Goal: Information Seeking & Learning: Learn about a topic

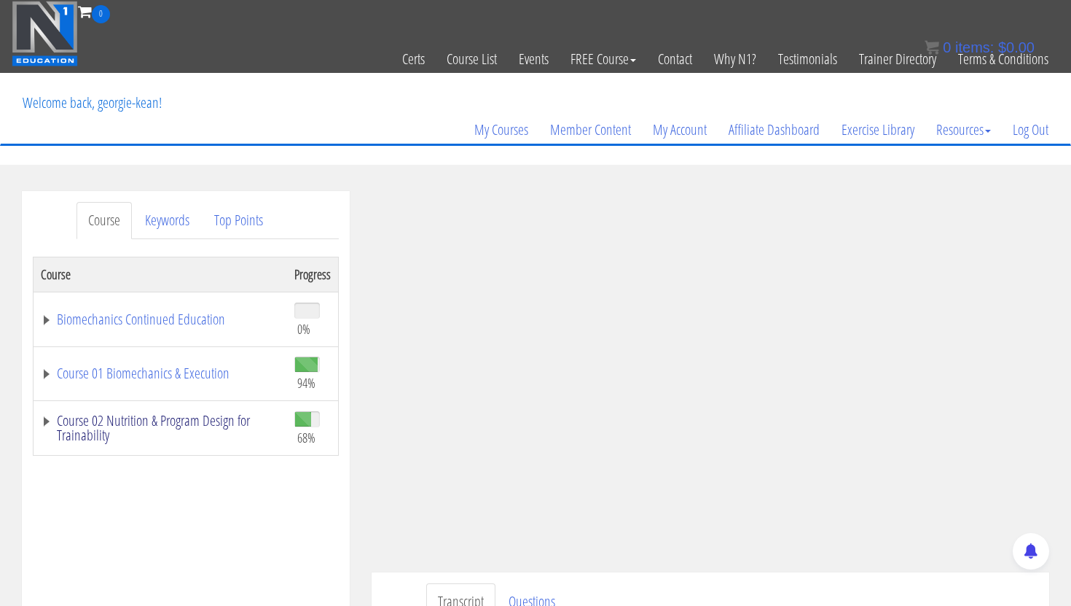
click at [193, 432] on link "Course 02 Nutrition & Program Design for Trainability" at bounding box center [160, 427] width 239 height 29
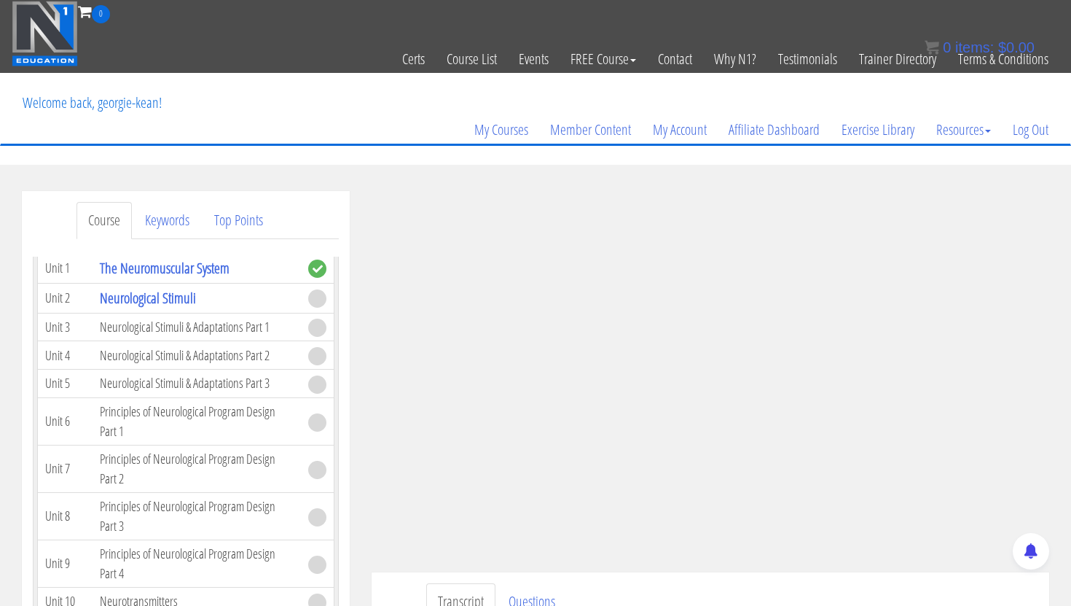
scroll to position [2761, 0]
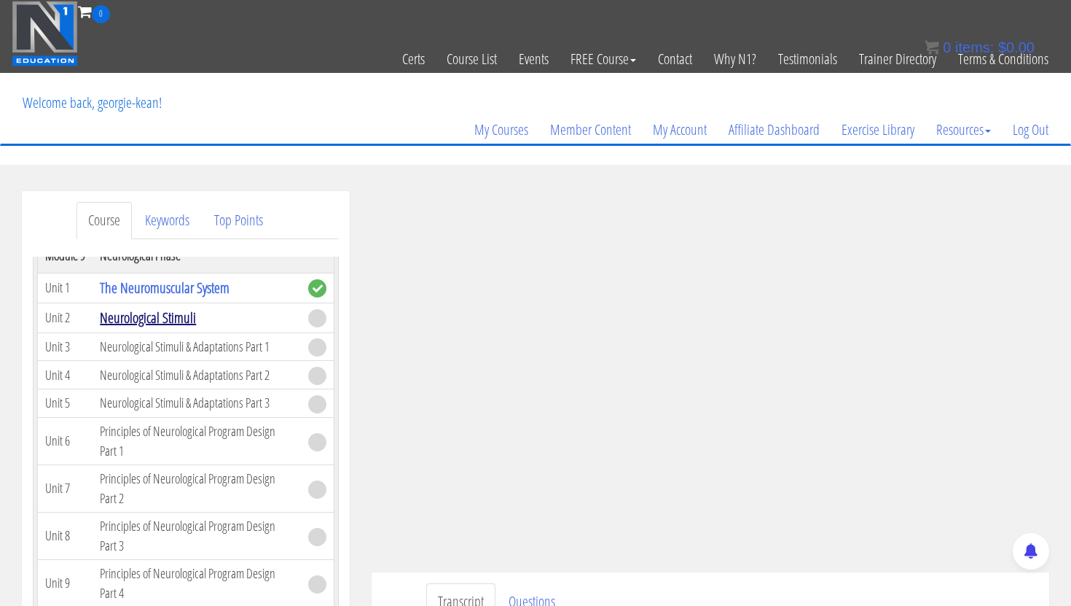
click at [144, 317] on link "Neurological Stimuli" at bounding box center [148, 318] width 96 height 20
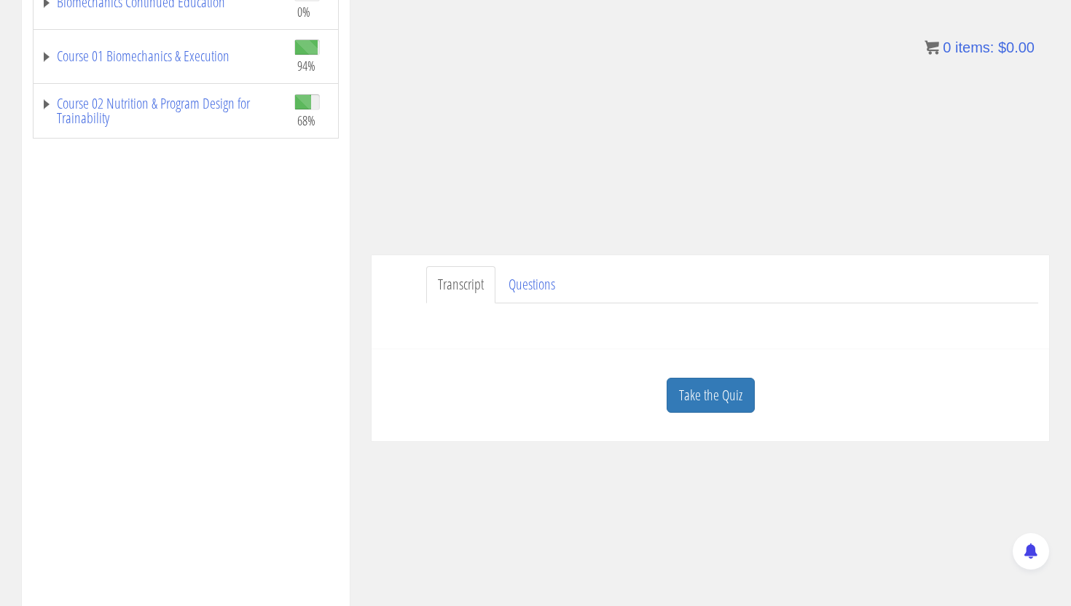
scroll to position [321, 0]
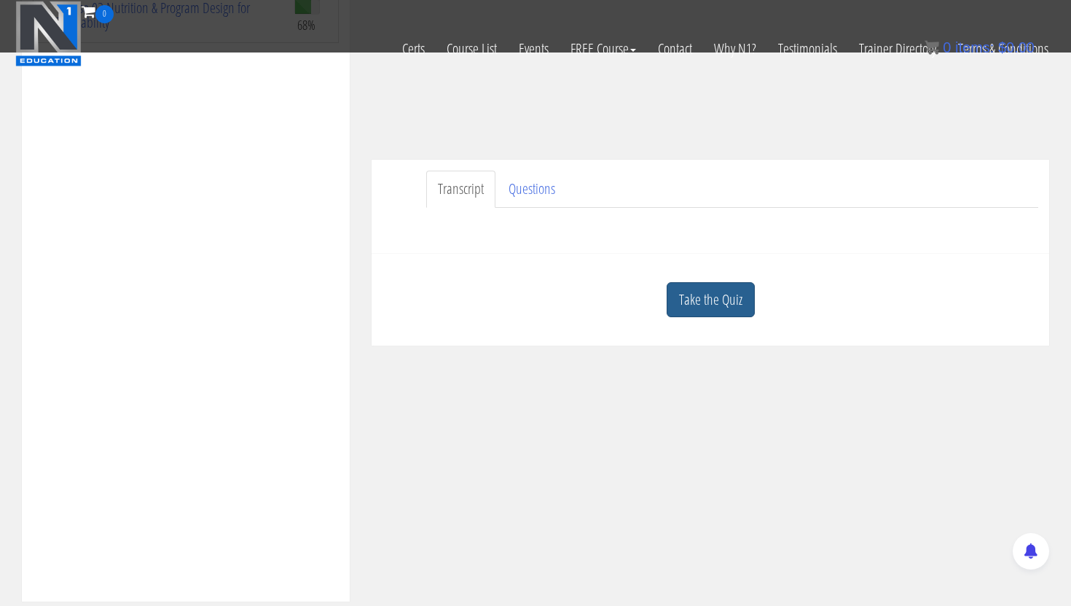
click at [695, 294] on link "Take the Quiz" at bounding box center [711, 300] width 88 height 36
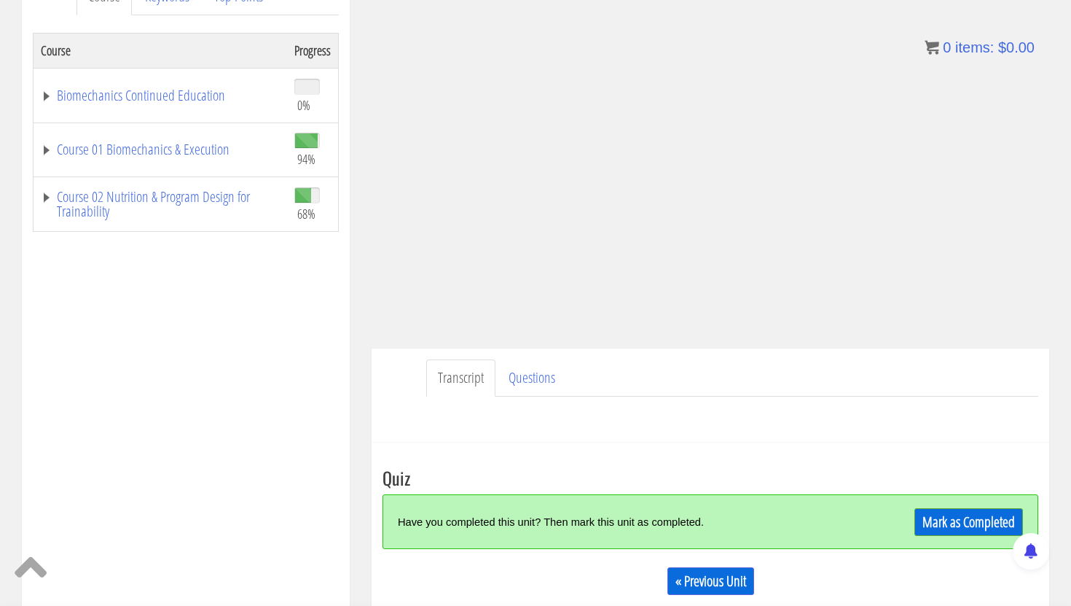
scroll to position [196, 0]
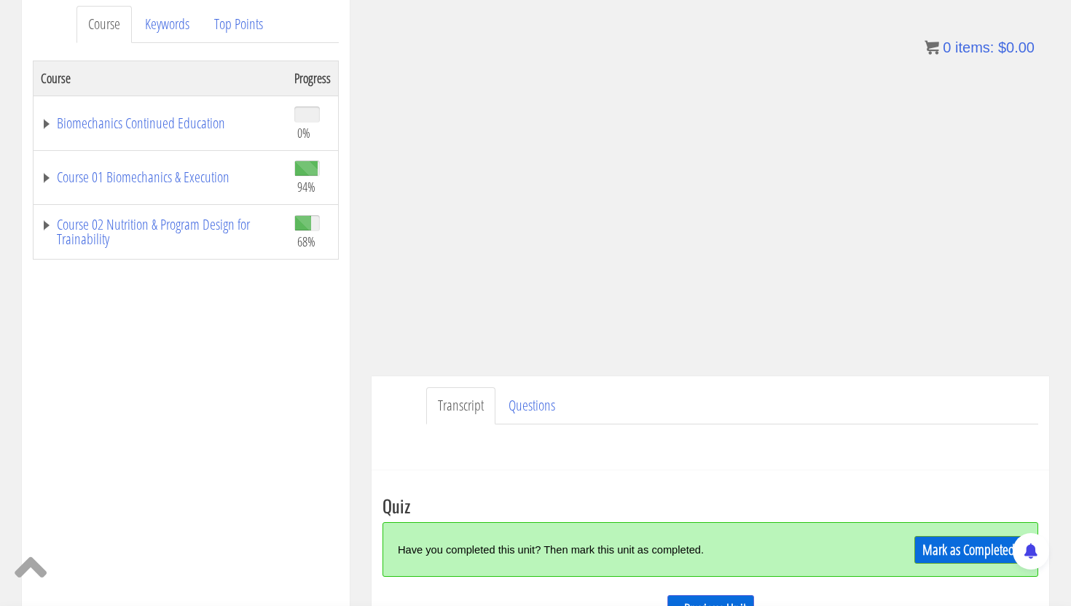
click at [701, 396] on ul "Transcript Questions" at bounding box center [732, 405] width 612 height 37
click at [885, 405] on ul "Transcript Questions" at bounding box center [732, 405] width 612 height 37
click at [315, 353] on div "Course Progress Biomechanics Continued Education 0% Module 1 Continued Educatio…" at bounding box center [186, 424] width 306 height 729
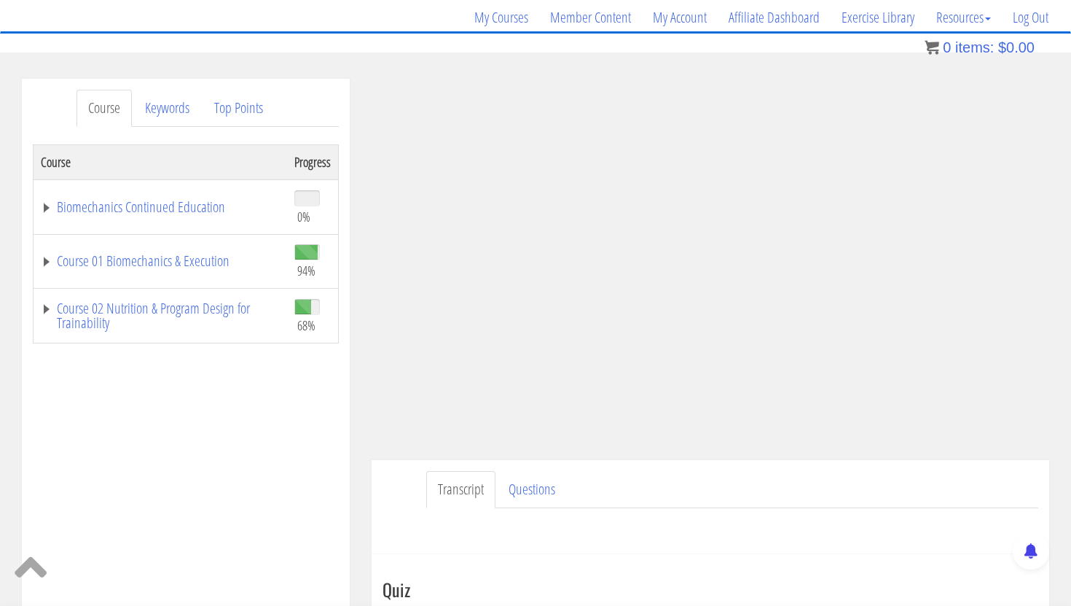
scroll to position [127, 0]
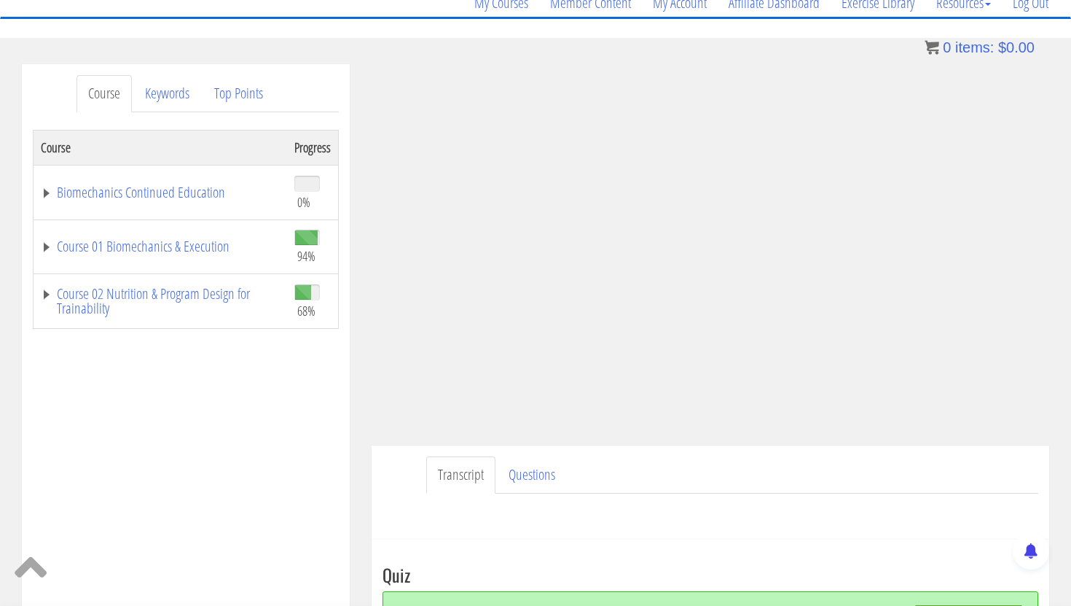
click at [872, 468] on ul "Transcript Questions" at bounding box center [732, 474] width 612 height 37
click at [917, 460] on ul "Transcript Questions" at bounding box center [732, 474] width 612 height 37
click at [304, 413] on div "Course Progress Biomechanics Continued Education 0% Module 1 Continued Educatio…" at bounding box center [186, 494] width 306 height 729
click at [236, 431] on div "Course Progress Biomechanics Continued Education 0% Module 1 Continued Educatio…" at bounding box center [186, 494] width 306 height 729
click at [235, 445] on div "Course Progress Biomechanics Continued Education 0% Module 1 Continued Educatio…" at bounding box center [186, 494] width 306 height 729
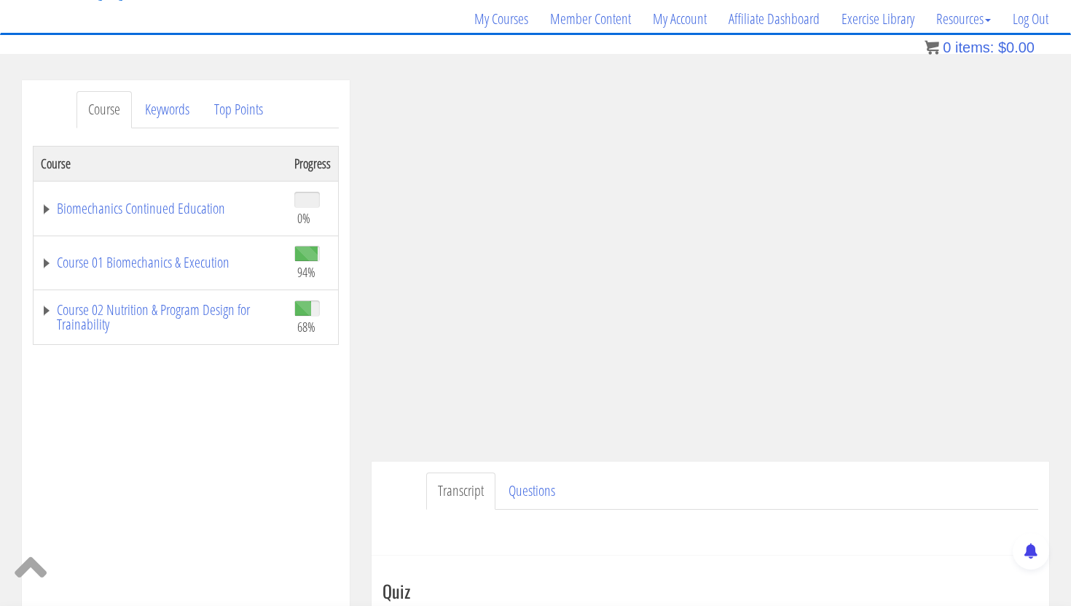
scroll to position [71, 0]
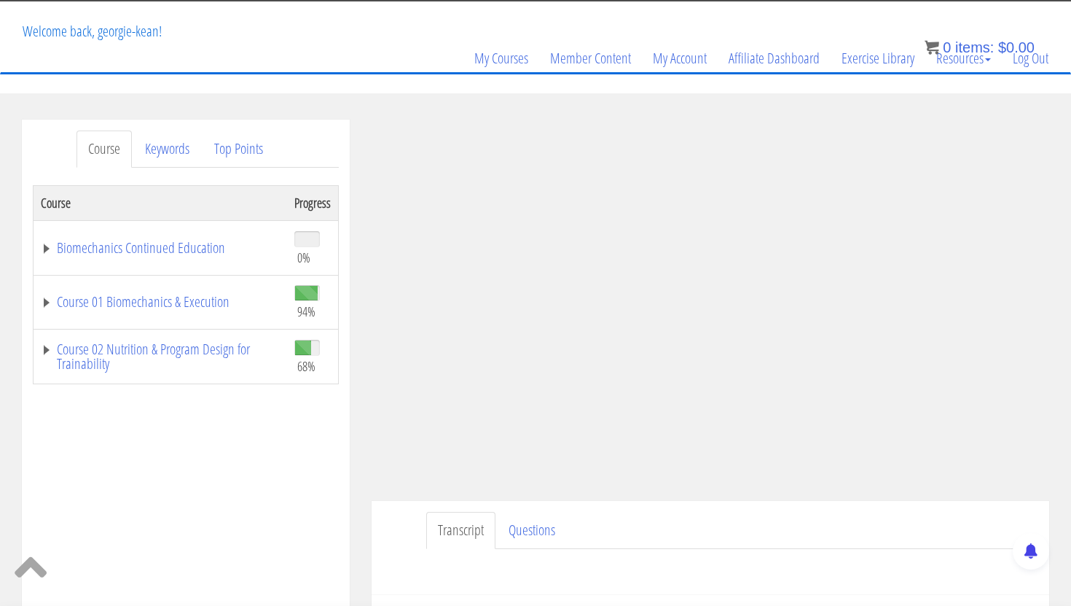
click at [312, 498] on div "Course Progress Biomechanics Continued Education 0% Module 1 Continued Educatio…" at bounding box center [186, 549] width 306 height 729
click at [329, 487] on div "Course Progress Biomechanics Continued Education 0% Module 1 Continued Educatio…" at bounding box center [186, 549] width 306 height 729
click at [827, 539] on ul "Transcript Questions" at bounding box center [732, 530] width 612 height 37
click at [918, 503] on div "Transcript Questions Have a question on this unit? Please submit it here: Name …" at bounding box center [711, 548] width 678 height 94
click at [335, 459] on div "Course Progress Biomechanics Continued Education 0% Module 1 Continued Educatio…" at bounding box center [186, 549] width 306 height 729
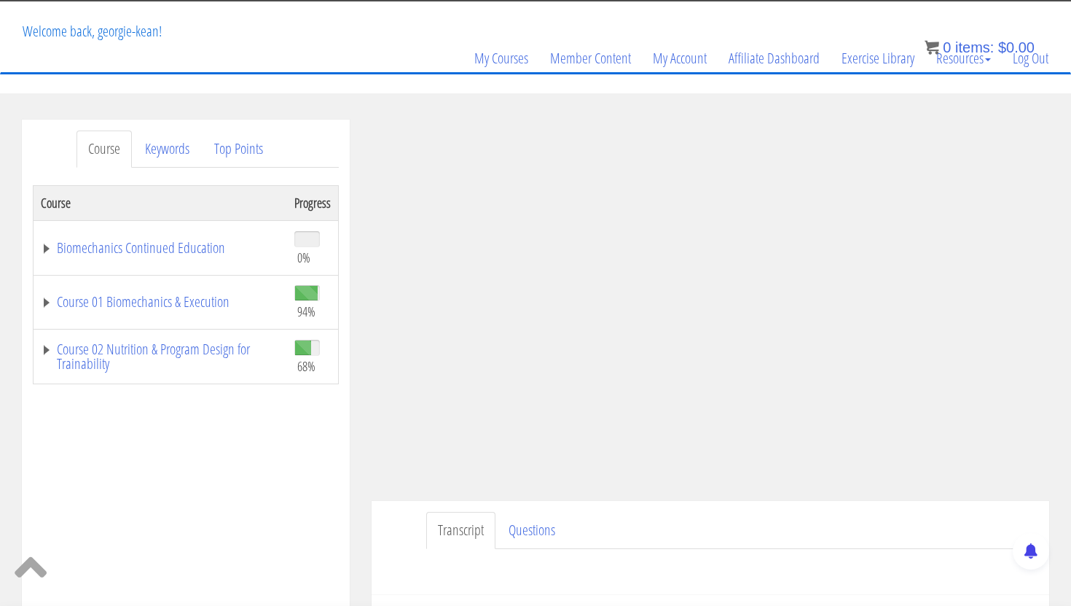
click at [309, 486] on div "Course Progress Biomechanics Continued Education 0% Module 1 Continued Educatio…" at bounding box center [186, 549] width 306 height 729
click at [327, 495] on div "Course Progress Biomechanics Continued Education 0% Module 1 Continued Educatio…" at bounding box center [186, 549] width 306 height 729
click at [840, 540] on ul "Transcript Questions" at bounding box center [732, 530] width 612 height 37
click at [912, 516] on ul "Transcript Questions" at bounding box center [732, 530] width 612 height 37
click at [316, 453] on div "Course Progress Biomechanics Continued Education 0% Module 1 Continued Educatio…" at bounding box center [186, 549] width 306 height 729
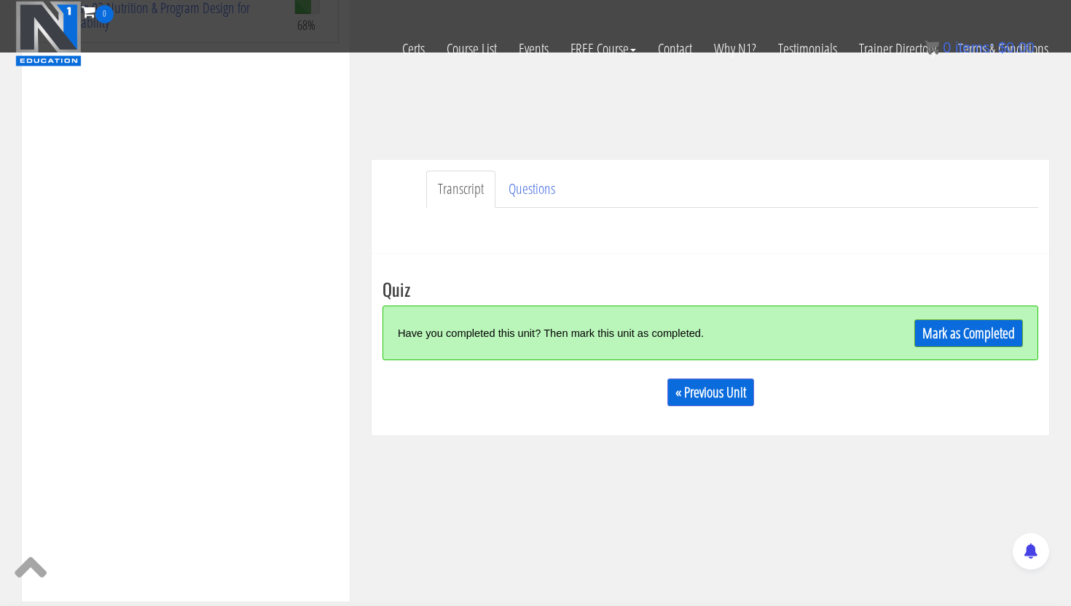
scroll to position [327, 0]
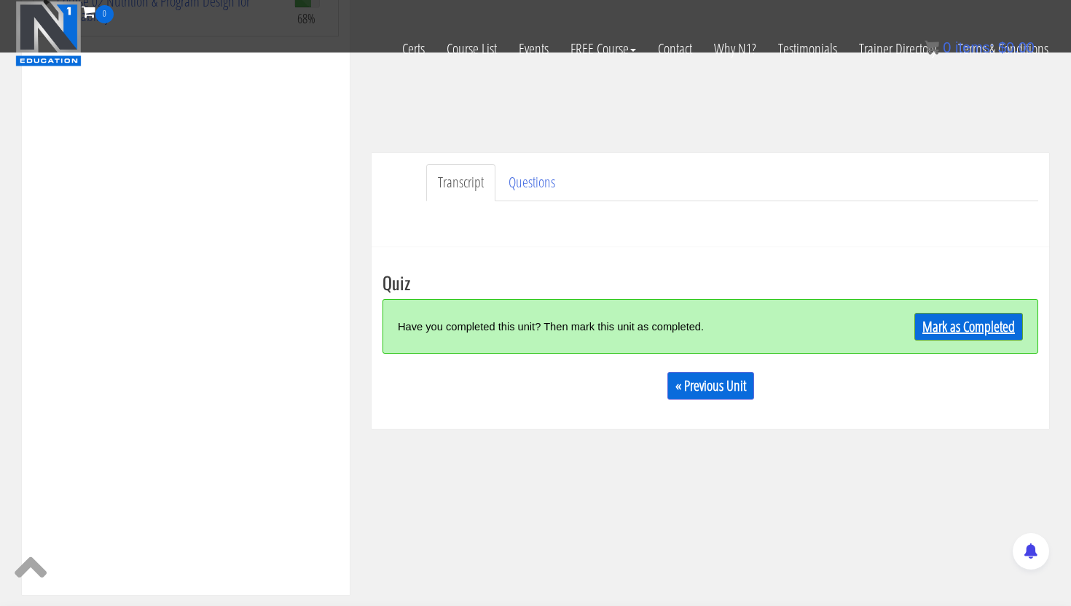
click at [982, 329] on link "Mark as Completed" at bounding box center [969, 327] width 109 height 28
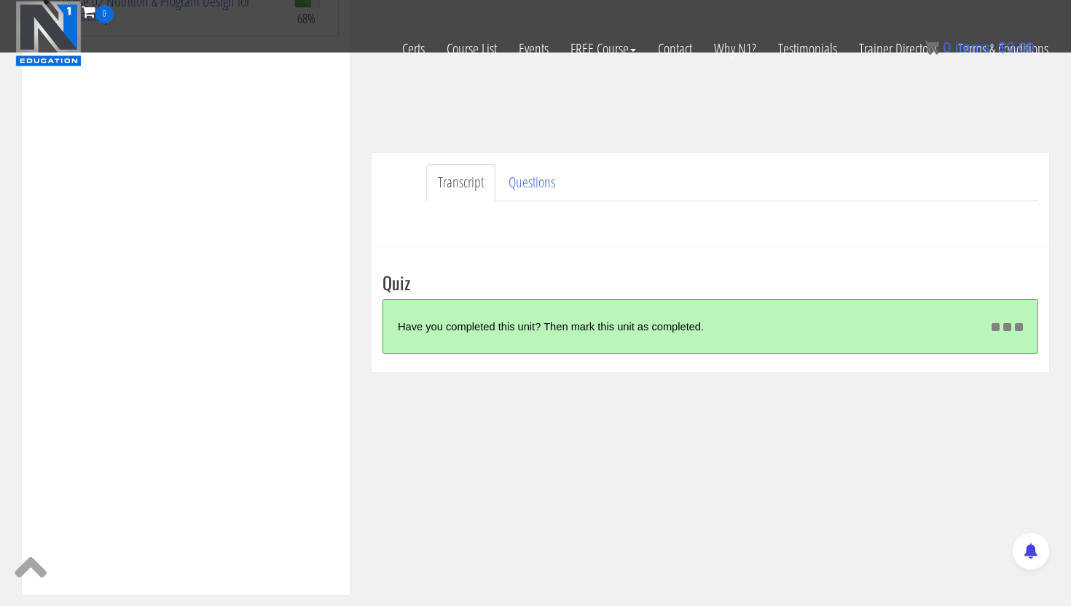
click at [883, 233] on div "Have a question on this unit? Please submit it here: Name * First Last Email * *" at bounding box center [711, 218] width 656 height 35
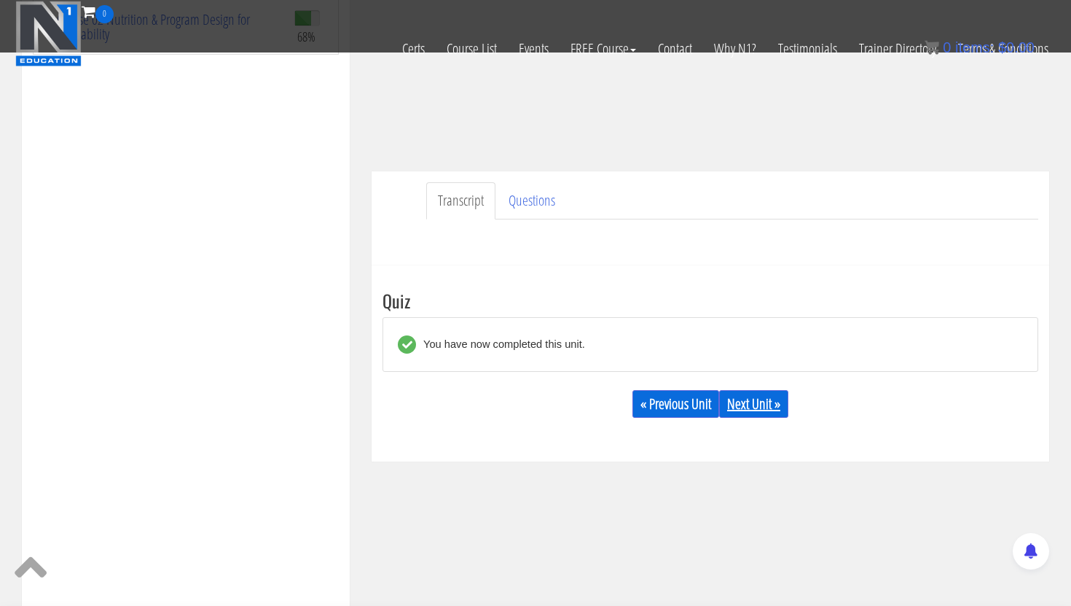
scroll to position [346, 0]
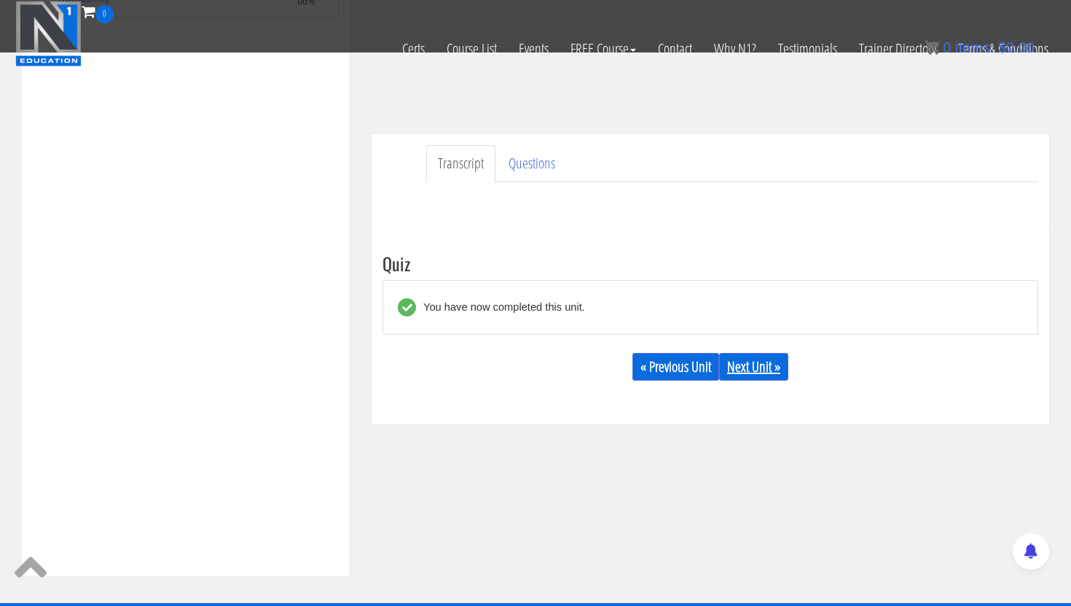
click at [759, 367] on link "Next Unit »" at bounding box center [753, 367] width 69 height 28
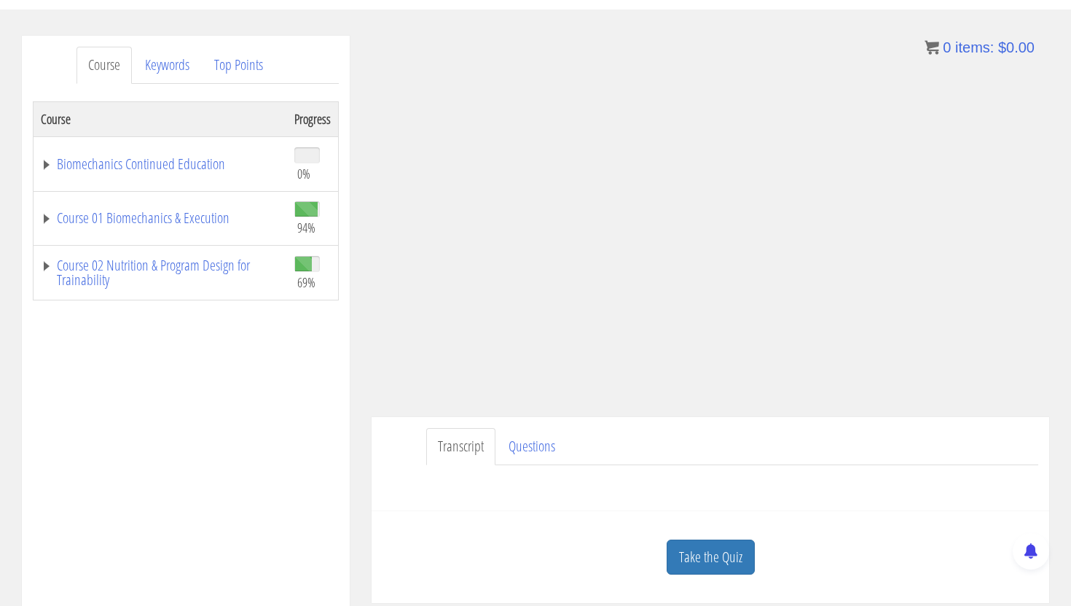
scroll to position [149, 0]
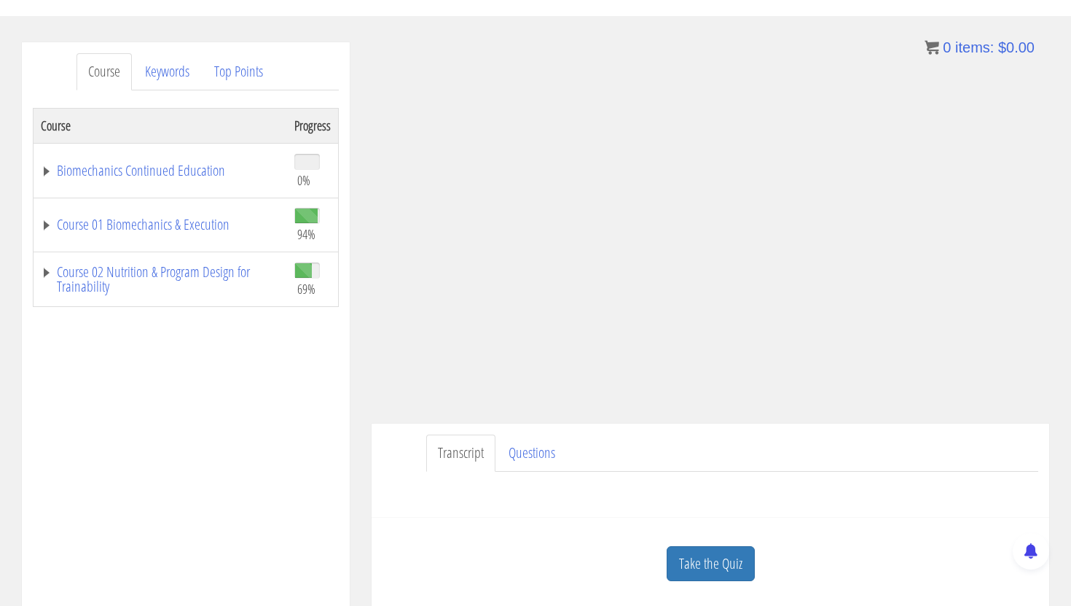
click at [808, 512] on div "Transcript Questions Have a question on this unit? Please submit it here: Name …" at bounding box center [711, 470] width 678 height 94
click at [907, 457] on ul "Transcript Questions" at bounding box center [732, 452] width 612 height 37
click at [696, 571] on link "Take the Quiz" at bounding box center [711, 564] width 88 height 36
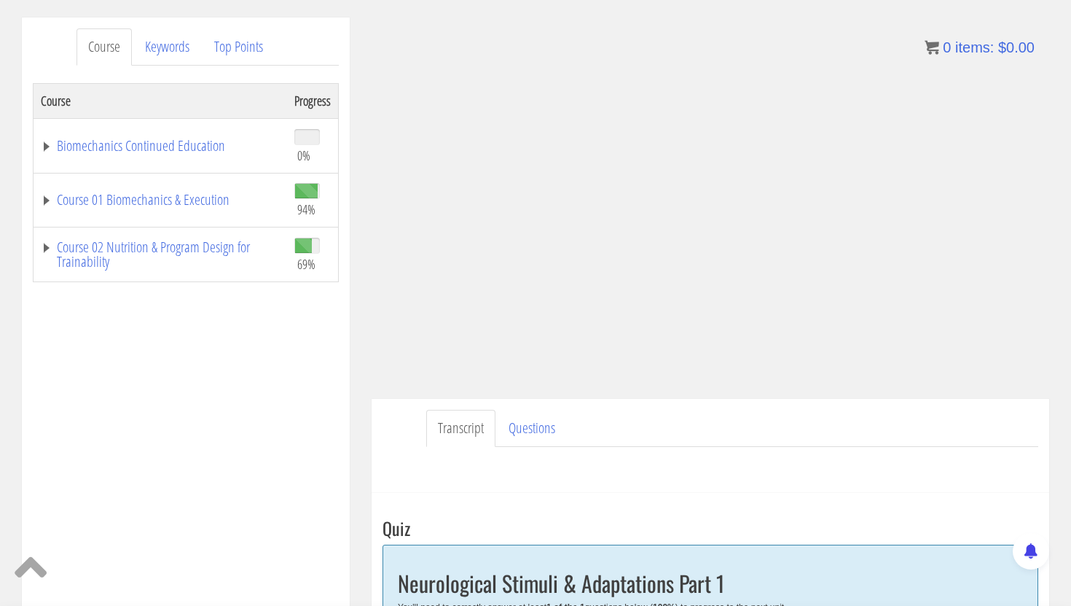
scroll to position [13, 0]
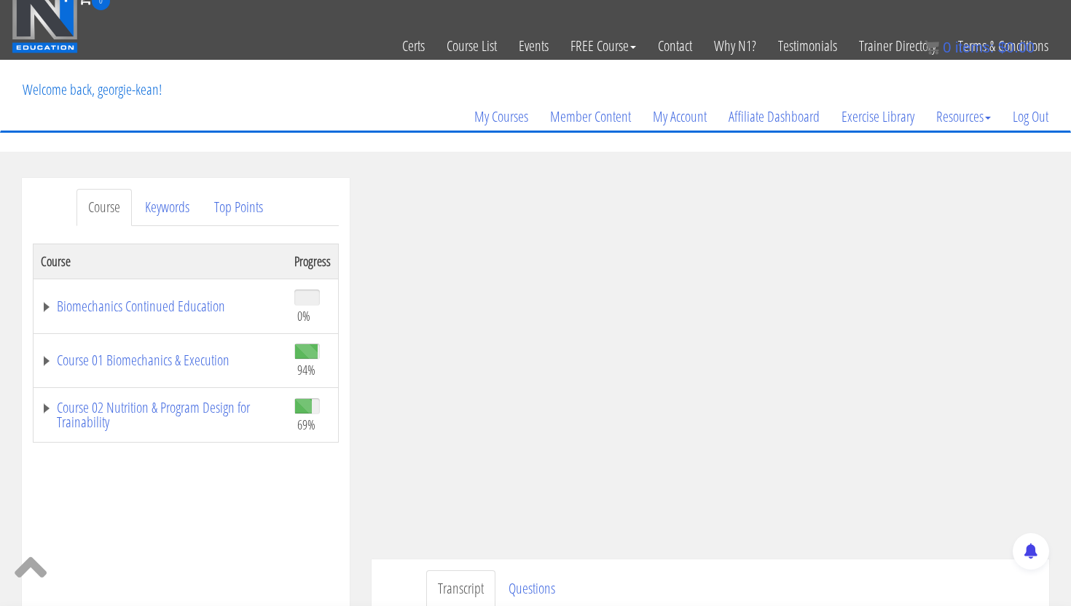
click at [275, 482] on div "Course Progress Biomechanics Continued Education 0% Module 1 Continued Educatio…" at bounding box center [186, 607] width 306 height 729
click at [310, 525] on div "Course Progress Biomechanics Continued Education 0% Module 1 Continued Educatio…" at bounding box center [186, 607] width 306 height 729
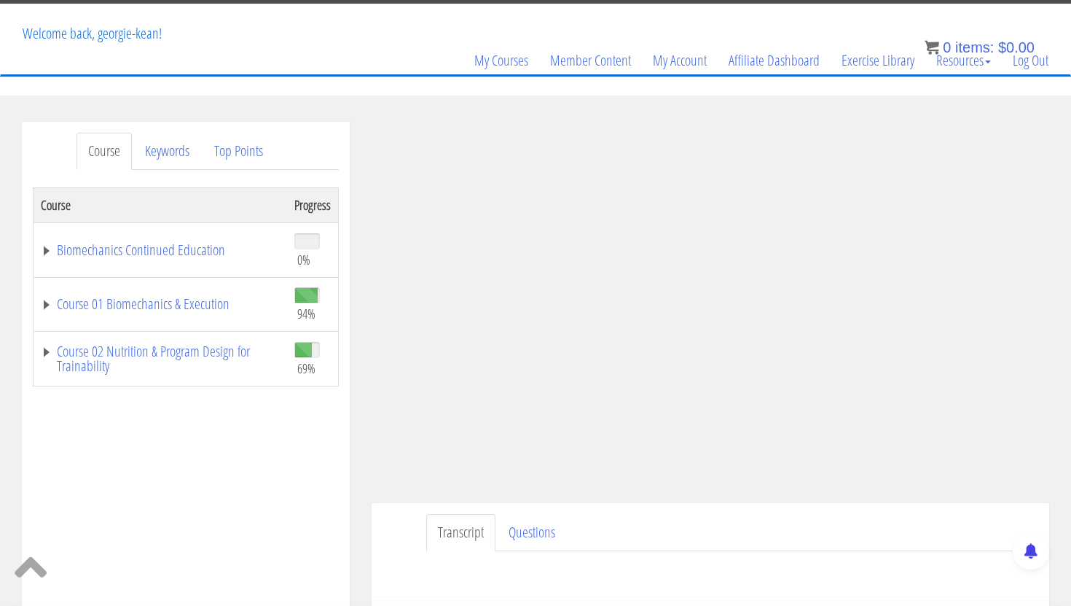
scroll to position [68, 0]
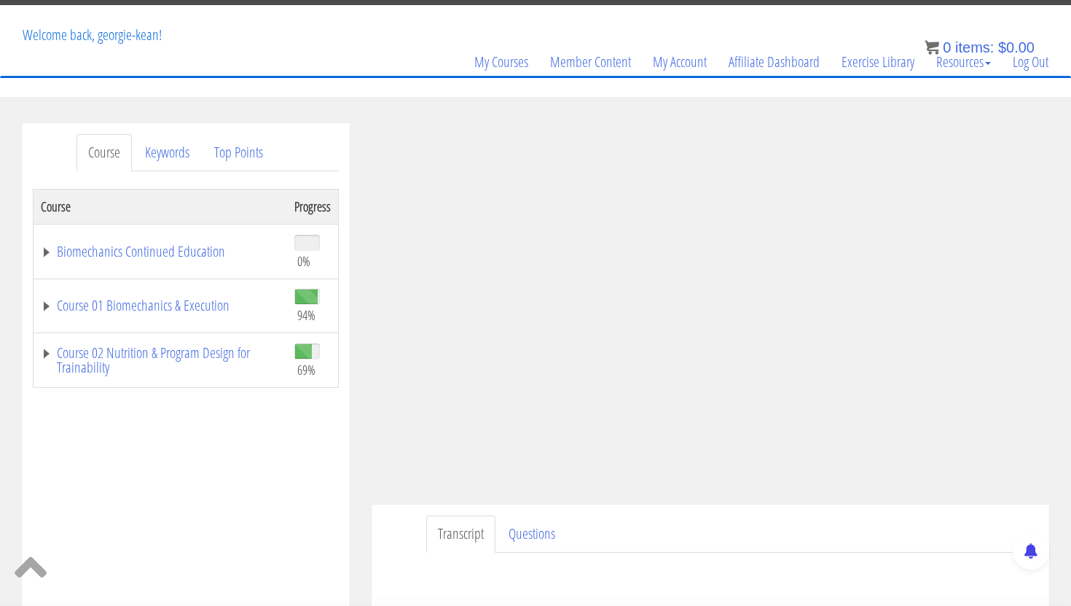
click at [281, 474] on div "Course Progress Biomechanics Continued Education 0% Module 1 Continued Educatio…" at bounding box center [186, 553] width 306 height 729
click at [319, 486] on div "Course Progress Biomechanics Continued Education 0% Module 1 Continued Educatio…" at bounding box center [186, 553] width 306 height 729
click at [202, 439] on div "Course Progress Biomechanics Continued Education 0% Module 1 Continued Educatio…" at bounding box center [186, 553] width 306 height 729
click at [214, 489] on div "Course Progress Biomechanics Continued Education 0% Module 1 Continued Educatio…" at bounding box center [186, 553] width 306 height 729
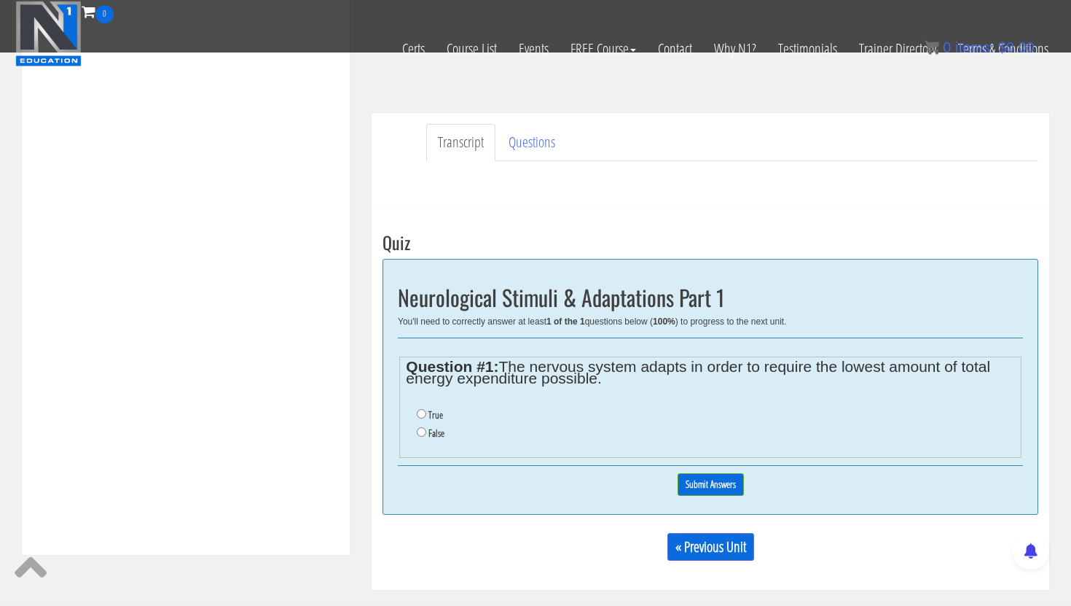
scroll to position [377, 0]
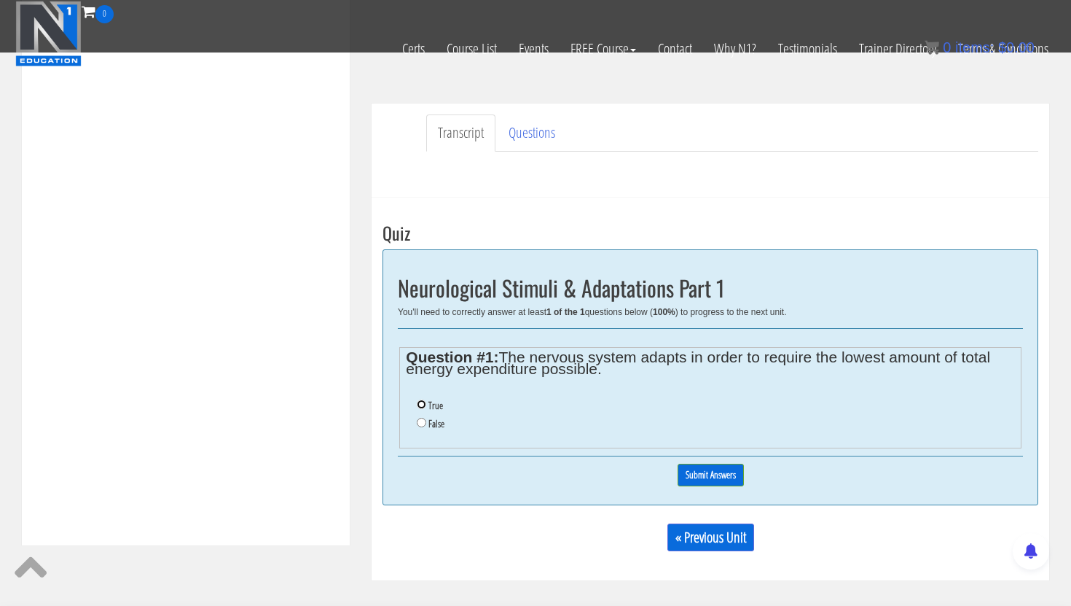
click at [421, 405] on input "True" at bounding box center [421, 403] width 9 height 9
radio input "true"
click at [702, 469] on input "Submit Answers" at bounding box center [711, 474] width 66 height 23
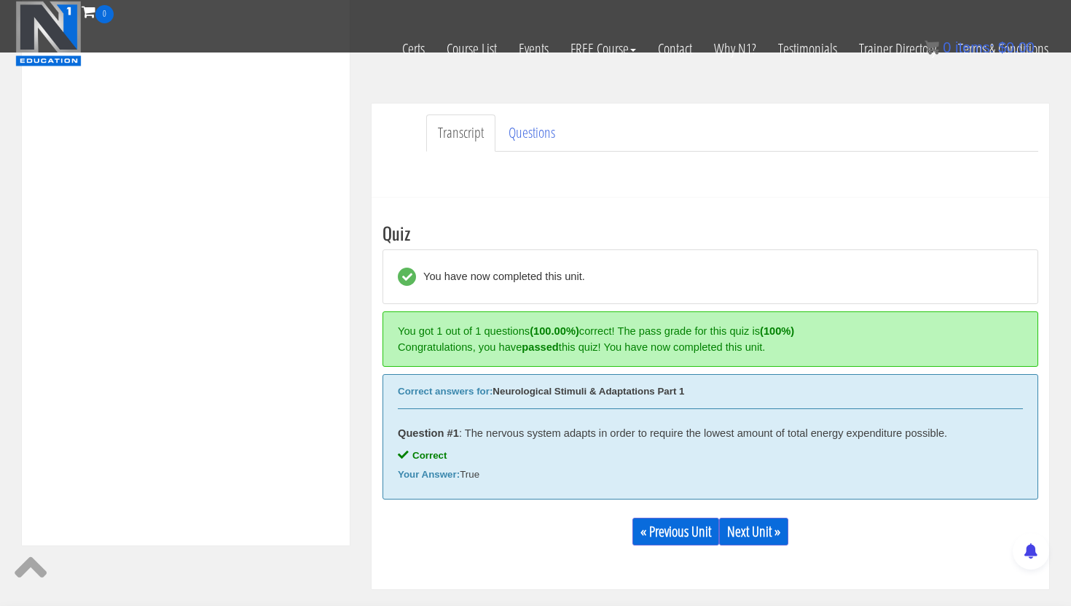
scroll to position [553, 0]
